Goal: Information Seeking & Learning: Learn about a topic

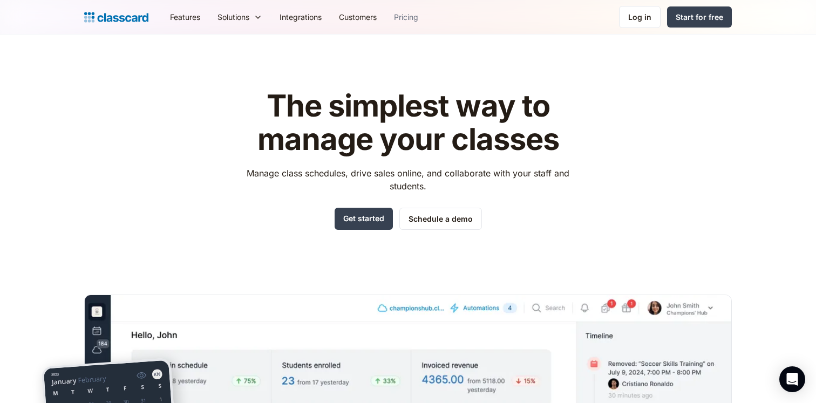
click at [405, 18] on link "Pricing" at bounding box center [406, 17] width 42 height 24
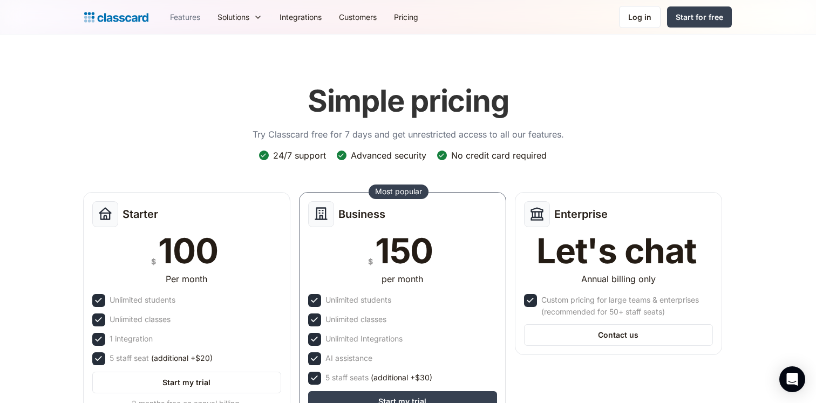
click at [180, 21] on link "Features" at bounding box center [185, 17] width 48 height 24
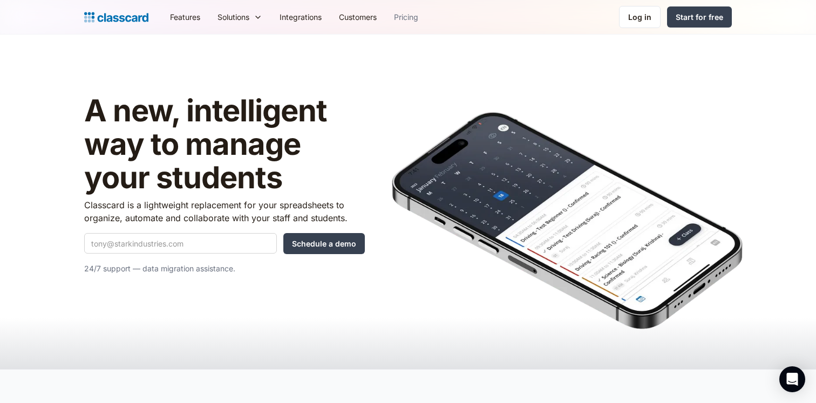
click at [408, 16] on link "Pricing" at bounding box center [406, 17] width 42 height 24
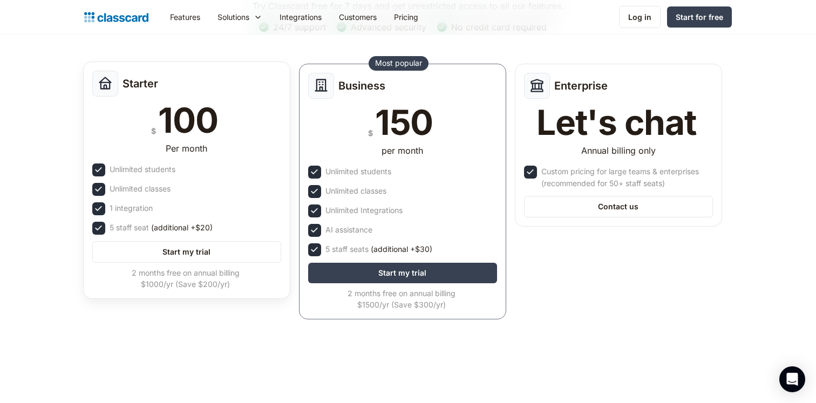
scroll to position [127, 0]
